Goal: Task Accomplishment & Management: Complete application form

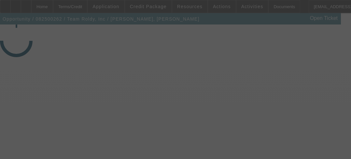
select select "3"
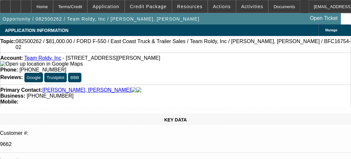
select select "0"
select select "1"
select select "2"
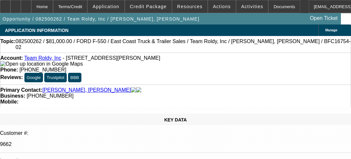
select select "6"
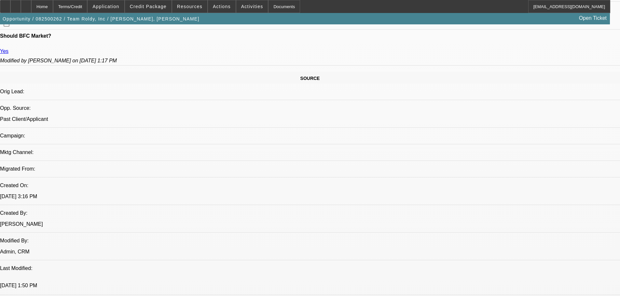
scroll to position [375, 0]
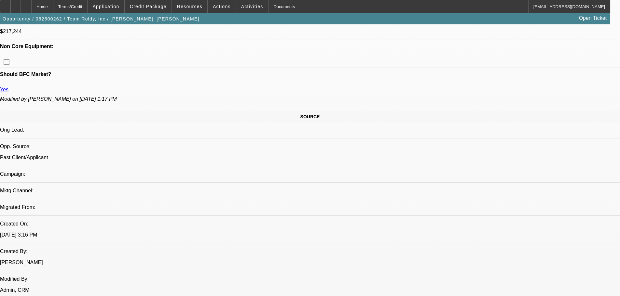
scroll to position [0, 0]
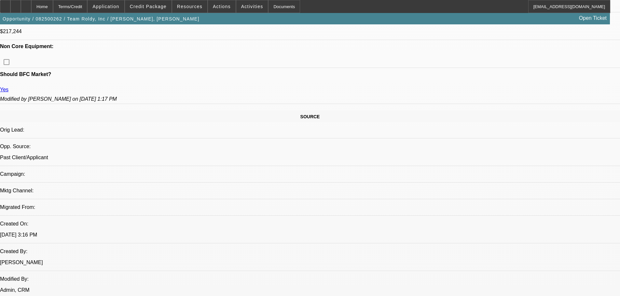
scroll to position [980, 0]
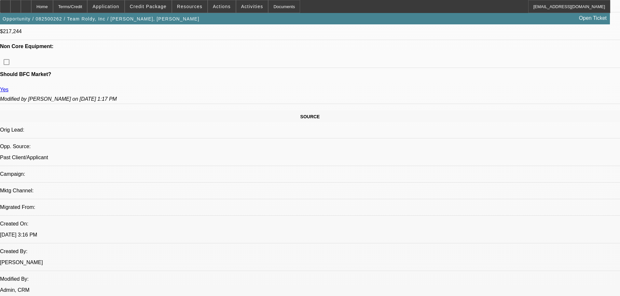
scroll to position [587, 0]
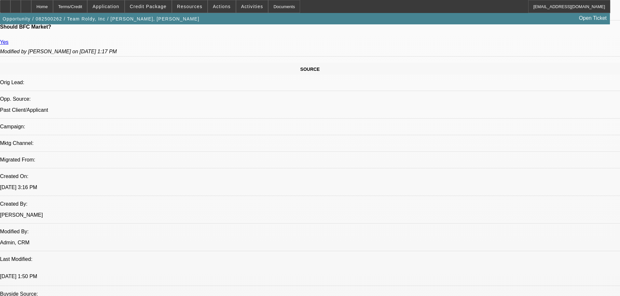
scroll to position [376, 0]
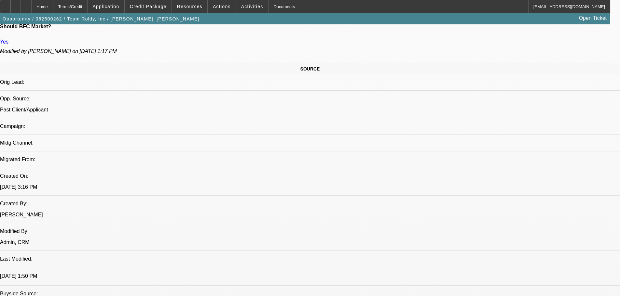
scroll to position [437, 0]
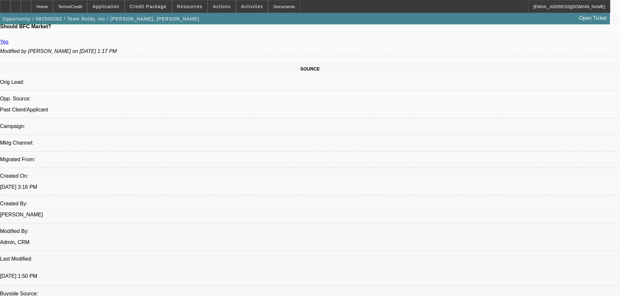
drag, startPoint x: 446, startPoint y: 221, endPoint x: 498, endPoint y: 225, distance: 52.5
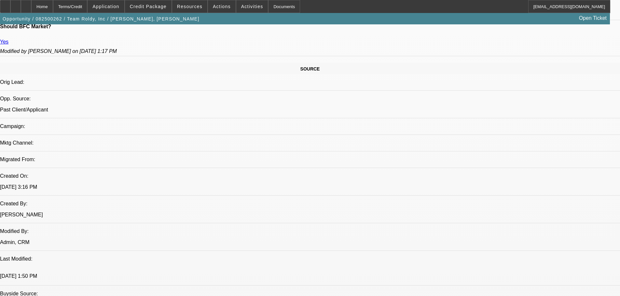
scroll to position [195, 0]
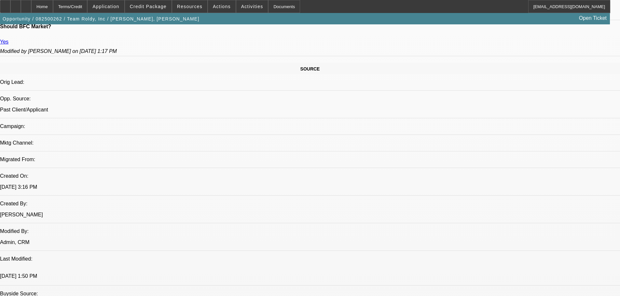
scroll to position [4, 0]
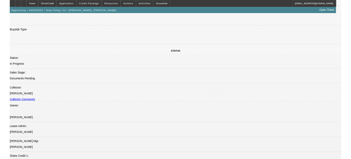
scroll to position [650, 0]
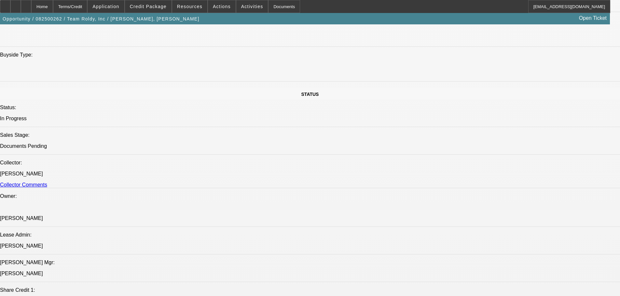
drag, startPoint x: 276, startPoint y: 179, endPoint x: 347, endPoint y: 16, distance: 177.5
click at [347, 16] on div "Opportunity / 082500262 / Team Roldy, Inc / [PERSON_NAME], [PERSON_NAME] Open T…" at bounding box center [305, 18] width 610 height 11
click at [270, 11] on div "Documents" at bounding box center [284, 6] width 32 height 13
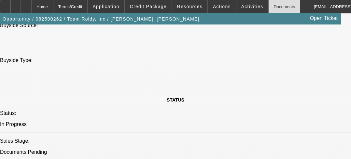
click at [268, 8] on div "Documents" at bounding box center [284, 6] width 32 height 13
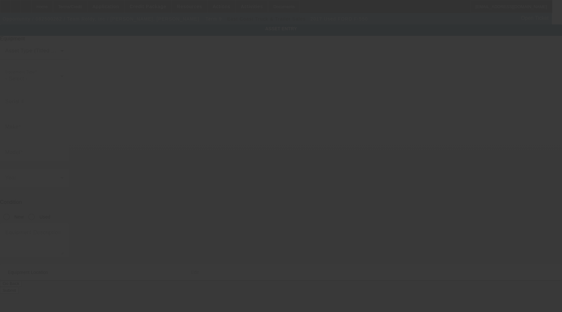
type input "1FD0W5HT8HEC69187"
type input "Ford"
type input "F-550"
radio input "true"
type input "5416 W Linebaugh Ave"
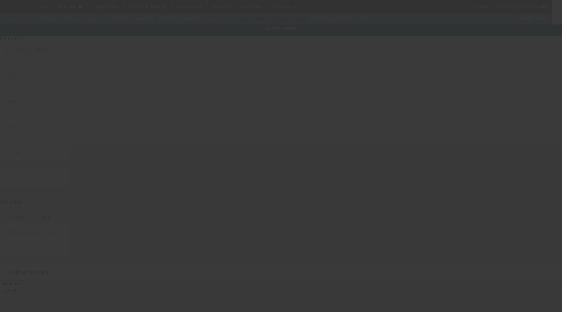
type input "Tampa"
type input "33624"
type input "Hillsborough"
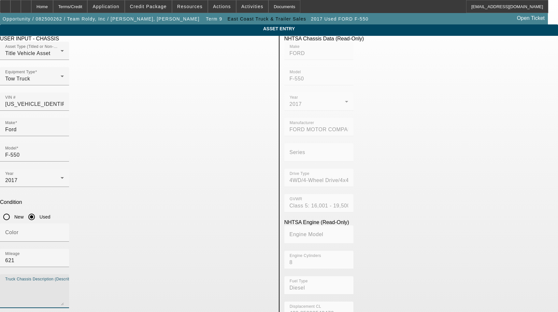
click at [64, 282] on textarea "Truck Chassis Description (Describe the truck chassis only)" at bounding box center [34, 293] width 59 height 23
type textarea "With:"
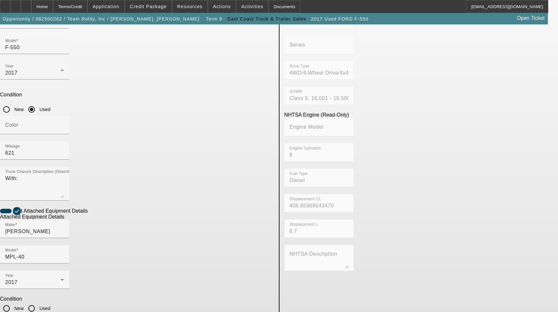
type textarea "Includes all options, attachments, and accessories"
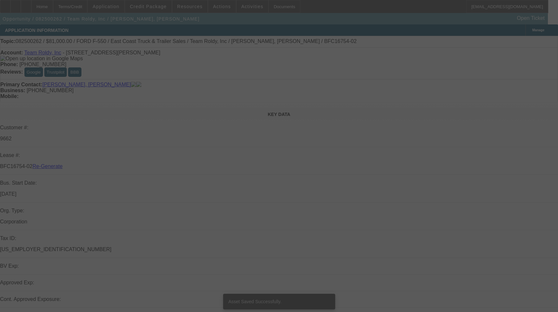
select select "3"
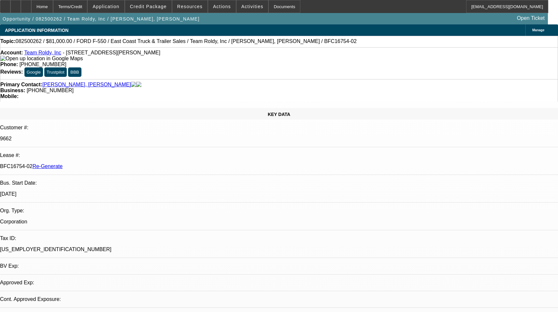
select select "0"
select select "2"
select select "0"
select select "6"
